Goal: Information Seeking & Learning: Check status

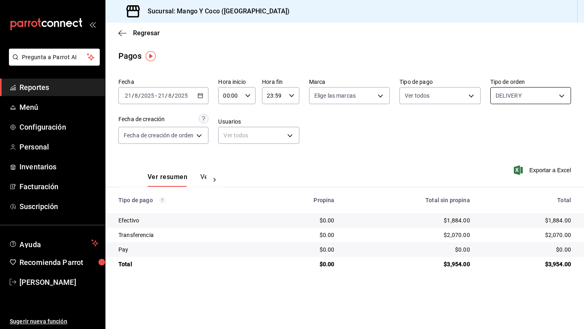
click at [502, 98] on body "Pregunta a Parrot AI Reportes Menú Configuración Personal Inventarios Facturaci…" at bounding box center [292, 164] width 584 height 329
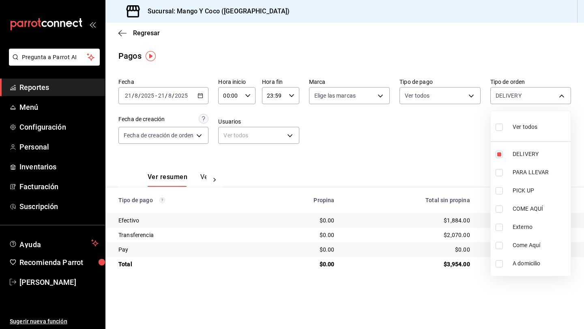
click at [499, 124] on input "checkbox" at bounding box center [499, 127] width 7 height 7
checkbox input "true"
type input "5d557e33-8e3b-4e7a-adf0-e2d1449f445d,e47f4cf5-f69b-47dd-93b4-00143df15fe9,27a36…"
checkbox input "true"
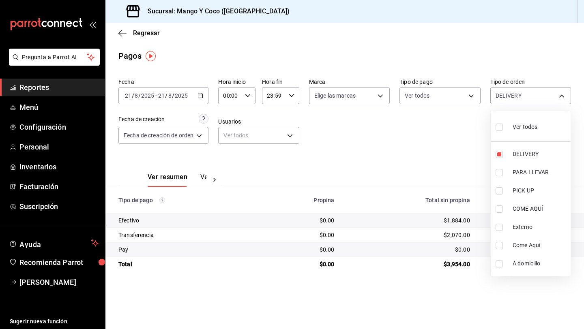
checkbox input "true"
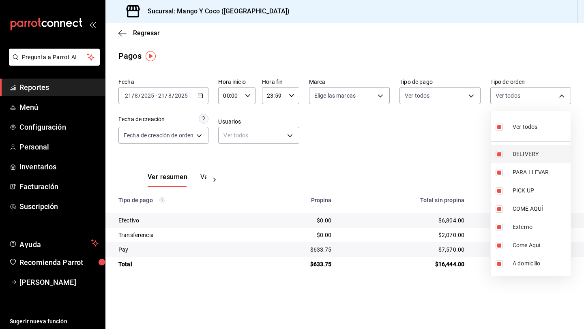
click at [499, 154] on input "checkbox" at bounding box center [499, 154] width 7 height 7
checkbox input "false"
type input "e47f4cf5-f69b-47dd-93b4-00143df15fe9,27a364d8-6312-4869-99a1-f3fb819ac42e,71ca7…"
checkbox input "false"
click at [431, 138] on div at bounding box center [292, 164] width 584 height 329
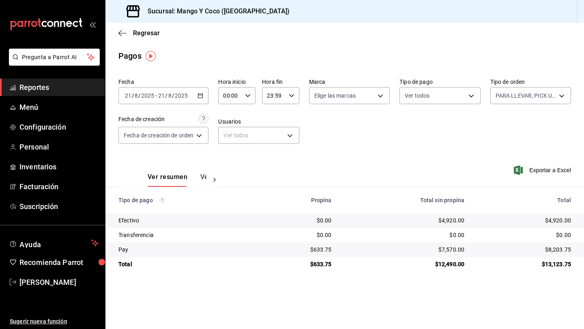
click at [203, 95] on icon "button" at bounding box center [200, 96] width 6 height 6
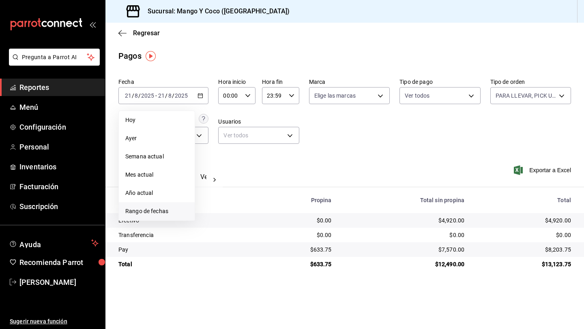
click at [163, 209] on span "Rango de fechas" at bounding box center [156, 211] width 63 height 9
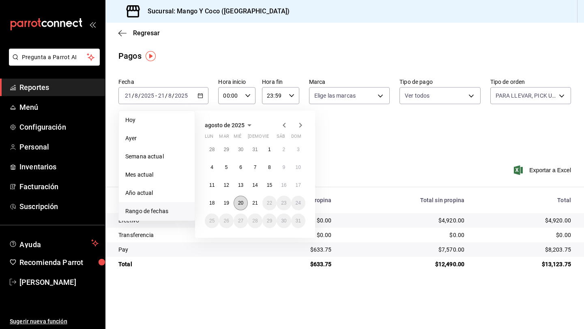
click at [239, 202] on abbr "20" at bounding box center [240, 203] width 5 height 6
click at [251, 203] on button "21" at bounding box center [255, 203] width 14 height 15
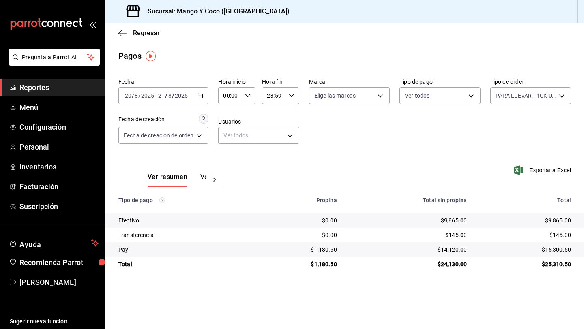
click at [197, 98] on div "[DATE] [DATE] - [DATE] [DATE]" at bounding box center [163, 95] width 90 height 17
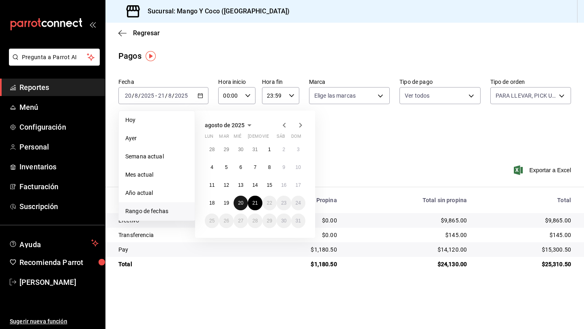
click at [239, 203] on abbr "20" at bounding box center [240, 203] width 5 height 6
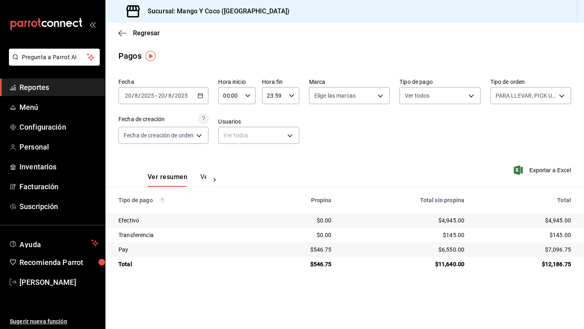
click at [198, 99] on div "[DATE] [DATE] - [DATE] [DATE]" at bounding box center [163, 95] width 90 height 17
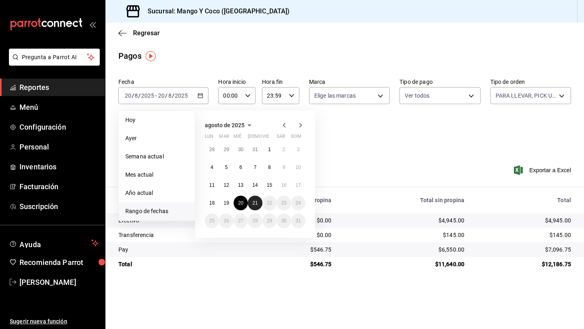
click at [253, 208] on button "21" at bounding box center [255, 203] width 14 height 15
click at [255, 204] on abbr "21" at bounding box center [254, 203] width 5 height 6
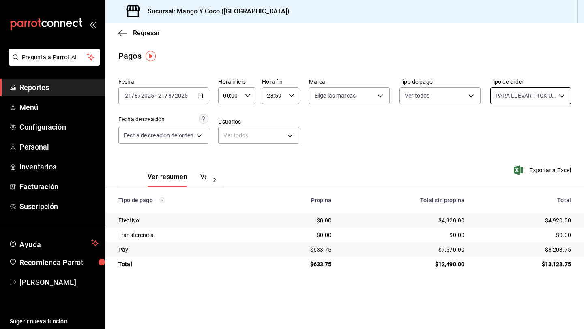
click at [536, 103] on body "Pregunta a Parrot AI Reportes Menú Configuración Personal Inventarios Facturaci…" at bounding box center [292, 164] width 584 height 329
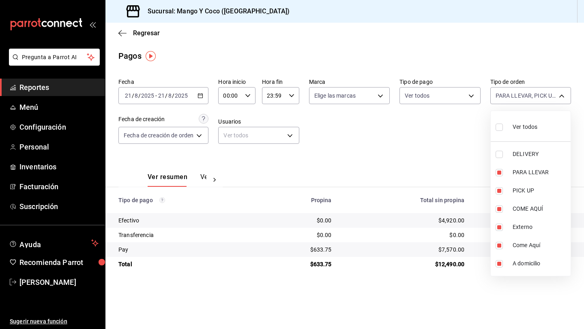
click at [500, 124] on input "checkbox" at bounding box center [499, 127] width 7 height 7
checkbox input "true"
type input "5d557e33-8e3b-4e7a-adf0-e2d1449f445d,e47f4cf5-f69b-47dd-93b4-00143df15fe9,27a36…"
checkbox input "true"
click at [499, 124] on input "checkbox" at bounding box center [499, 127] width 7 height 7
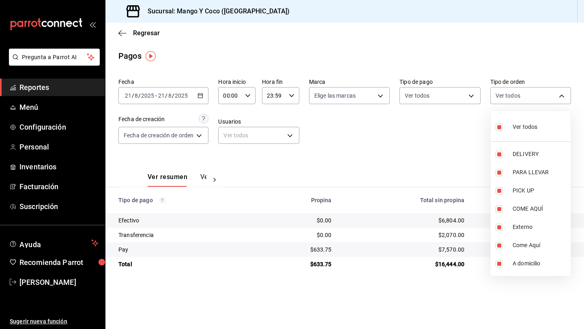
checkbox input "false"
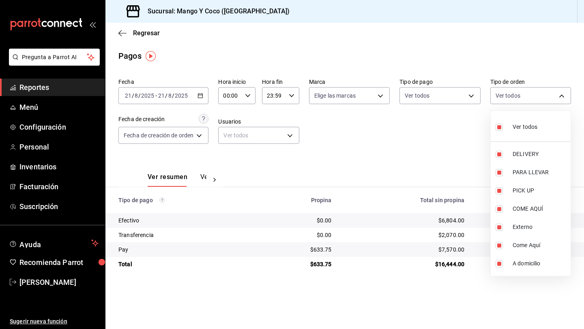
checkbox input "false"
click at [498, 155] on input "checkbox" at bounding box center [499, 154] width 7 height 7
checkbox input "true"
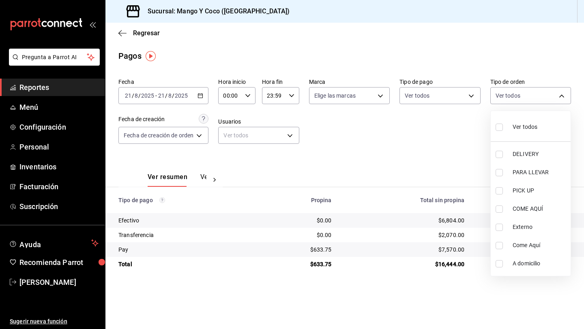
type input "5d557e33-8e3b-4e7a-adf0-e2d1449f445d"
click at [459, 152] on div at bounding box center [292, 164] width 584 height 329
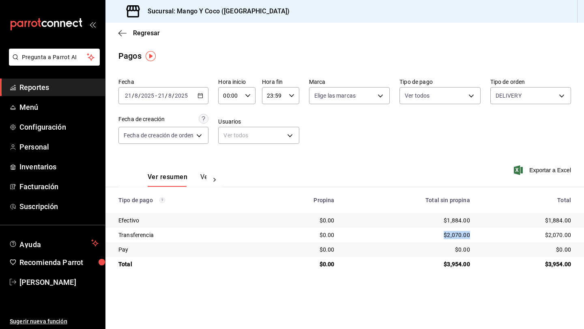
drag, startPoint x: 472, startPoint y: 236, endPoint x: 432, endPoint y: 232, distance: 39.6
click at [432, 232] on td "$2,070.00" at bounding box center [408, 235] width 135 height 15
click at [443, 219] on div "$1,884.00" at bounding box center [408, 221] width 122 height 8
drag, startPoint x: 438, startPoint y: 219, endPoint x: 474, endPoint y: 219, distance: 36.1
click at [474, 219] on td "$1,884.00" at bounding box center [408, 220] width 135 height 15
